Goal: Transaction & Acquisition: Book appointment/travel/reservation

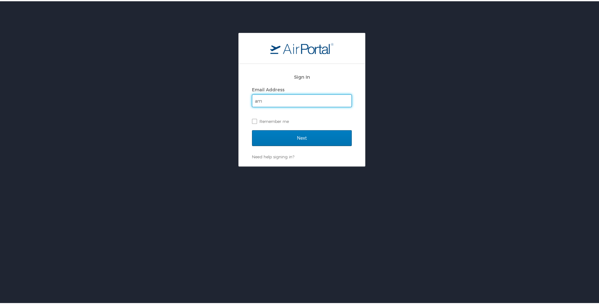
type input "[EMAIL_ADDRESS][PERSON_NAME][DOMAIN_NAME]"
click at [253, 120] on label "Remember me" at bounding box center [302, 119] width 100 height 9
click at [253, 120] on input "Remember me" at bounding box center [254, 119] width 4 height 4
checkbox input "true"
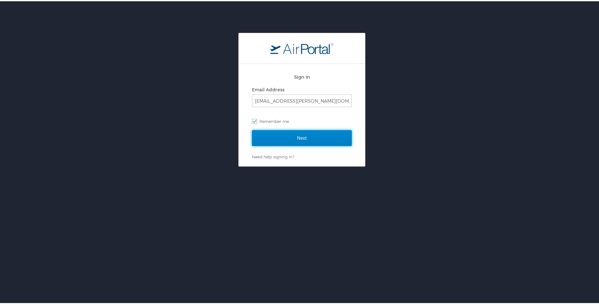
click at [268, 139] on input "Next" at bounding box center [302, 137] width 100 height 16
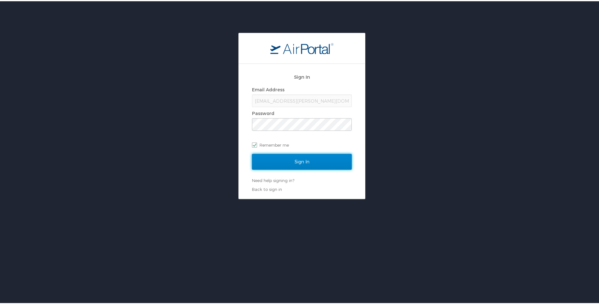
click at [305, 160] on input "Sign In" at bounding box center [302, 160] width 100 height 16
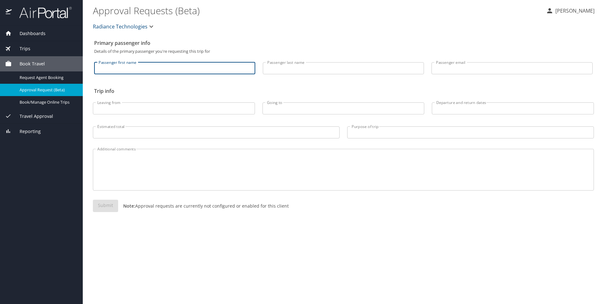
click at [126, 69] on input "Passenger first name" at bounding box center [174, 68] width 161 height 12
type input "Amber"
type input "[PERSON_NAME]"
type input "[EMAIL_ADDRESS][PERSON_NAME][DOMAIN_NAME]"
click at [122, 108] on input "Leaving from" at bounding box center [174, 108] width 162 height 12
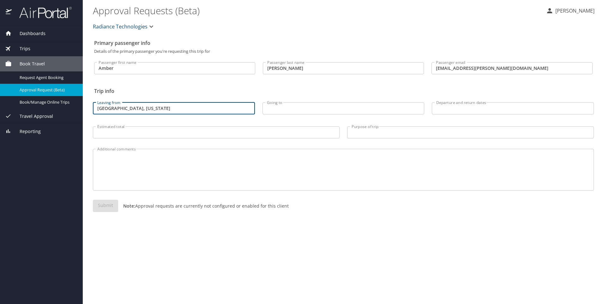
type input "dayton, ohio"
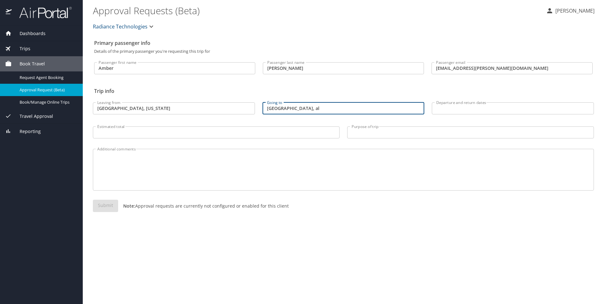
type input "huntsville, al"
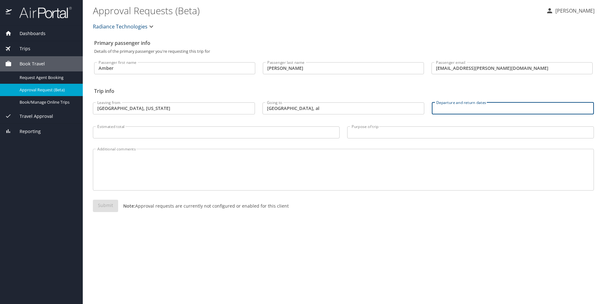
click at [461, 108] on input "Departure and return dates" at bounding box center [512, 108] width 162 height 12
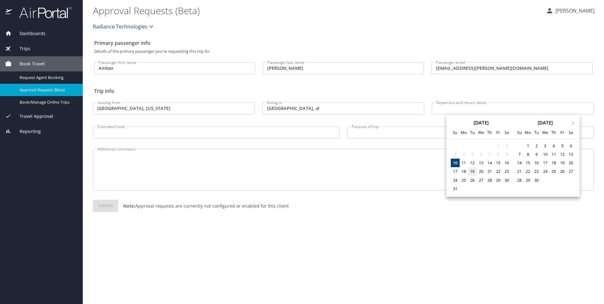
click at [472, 172] on div "19" at bounding box center [472, 171] width 9 height 9
click at [489, 172] on div "21" at bounding box center [489, 171] width 9 height 9
type input "08/19/2025 🠦 08/21/2025"
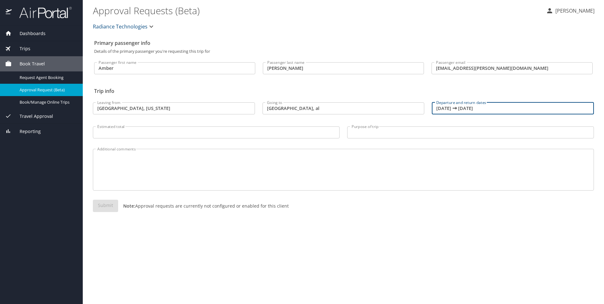
click at [115, 132] on input "Estimated total" at bounding box center [216, 132] width 247 height 12
click at [29, 62] on span "Book Travel" at bounding box center [28, 63] width 33 height 7
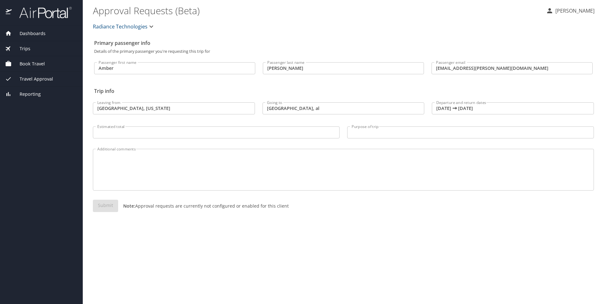
click at [29, 61] on span "Book Travel" at bounding box center [28, 63] width 33 height 7
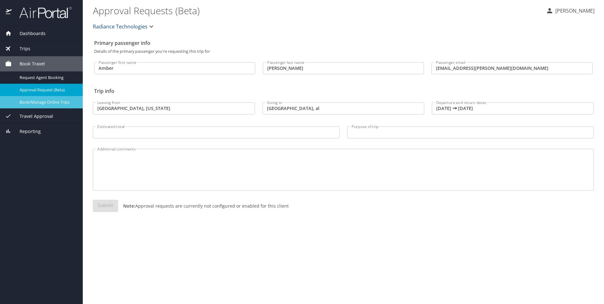
click at [40, 102] on span "Book/Manage Online Trips" at bounding box center [48, 102] width 56 height 6
